Goal: Task Accomplishment & Management: Use online tool/utility

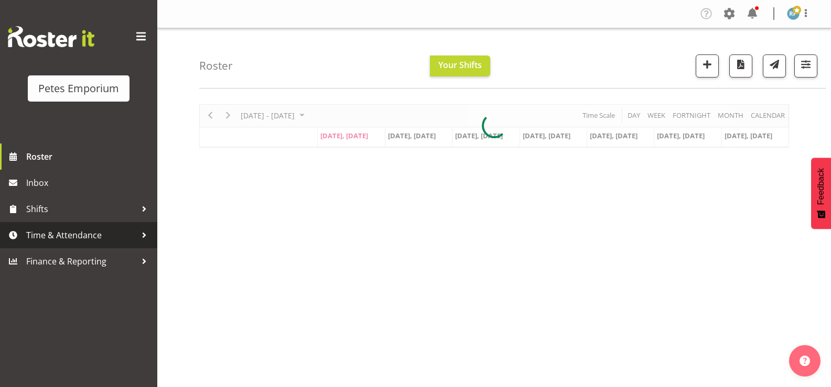
click at [81, 236] on span "Time & Attendance" at bounding box center [81, 235] width 110 height 16
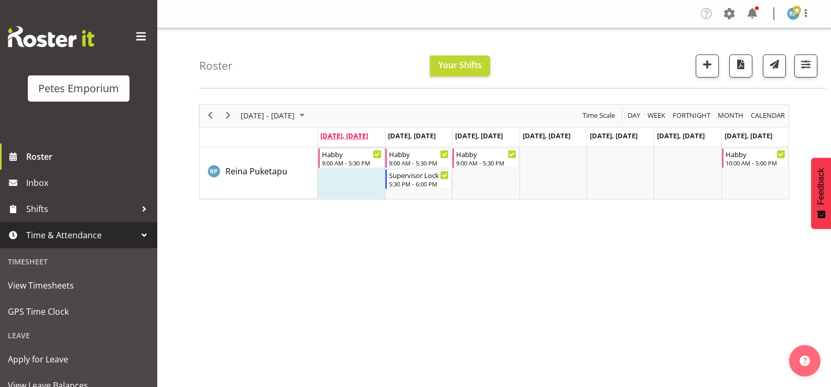
click at [351, 139] on span "[DATE], [DATE]" at bounding box center [344, 135] width 48 height 9
click at [65, 204] on span "Shifts" at bounding box center [81, 209] width 110 height 16
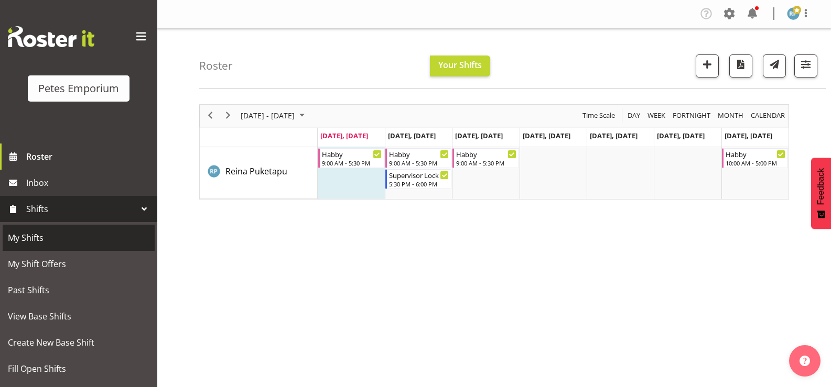
click at [30, 237] on span "My Shifts" at bounding box center [79, 238] width 142 height 16
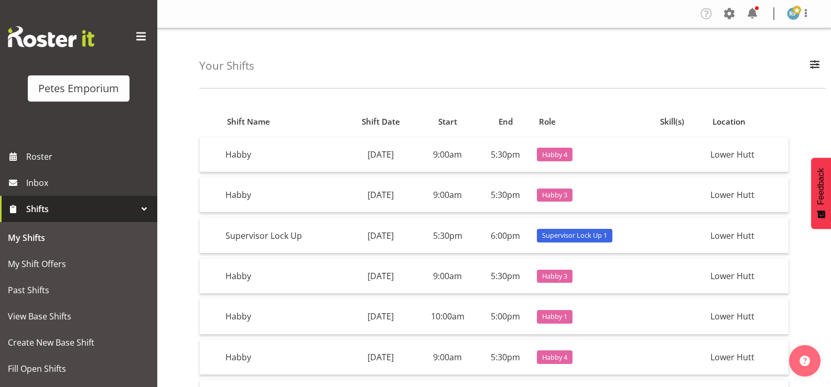
click at [46, 203] on span "Shifts" at bounding box center [81, 209] width 110 height 16
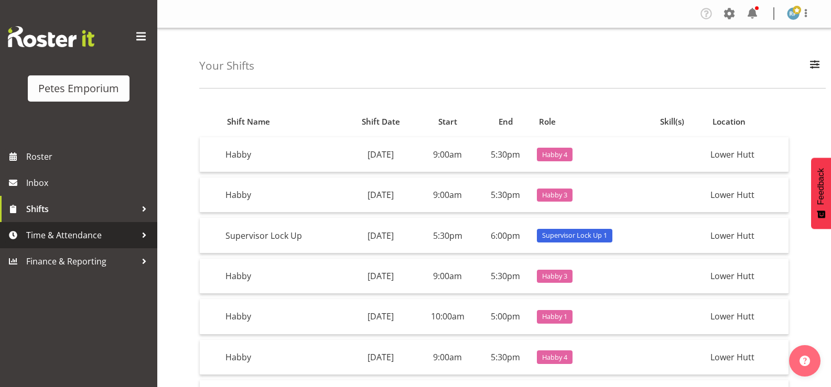
click at [72, 235] on span "Time & Attendance" at bounding box center [81, 235] width 110 height 16
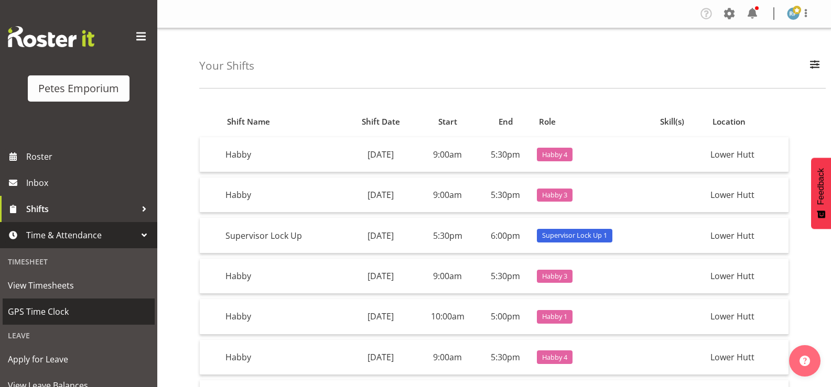
click at [64, 316] on span "GPS Time Clock" at bounding box center [79, 312] width 142 height 16
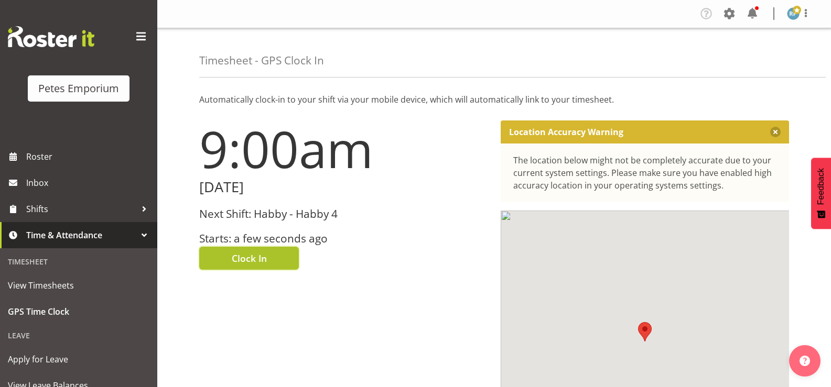
click at [255, 258] on span "Clock In" at bounding box center [249, 259] width 35 height 14
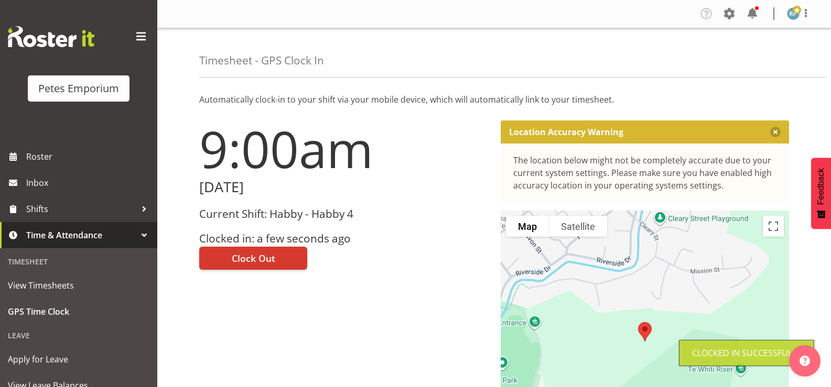
drag, startPoint x: 808, startPoint y: 13, endPoint x: 752, endPoint y: 50, distance: 67.5
click at [808, 13] on span at bounding box center [805, 13] width 13 height 13
click at [751, 50] on link "Log Out" at bounding box center [761, 55] width 101 height 19
